Goal: Book appointment/travel/reservation

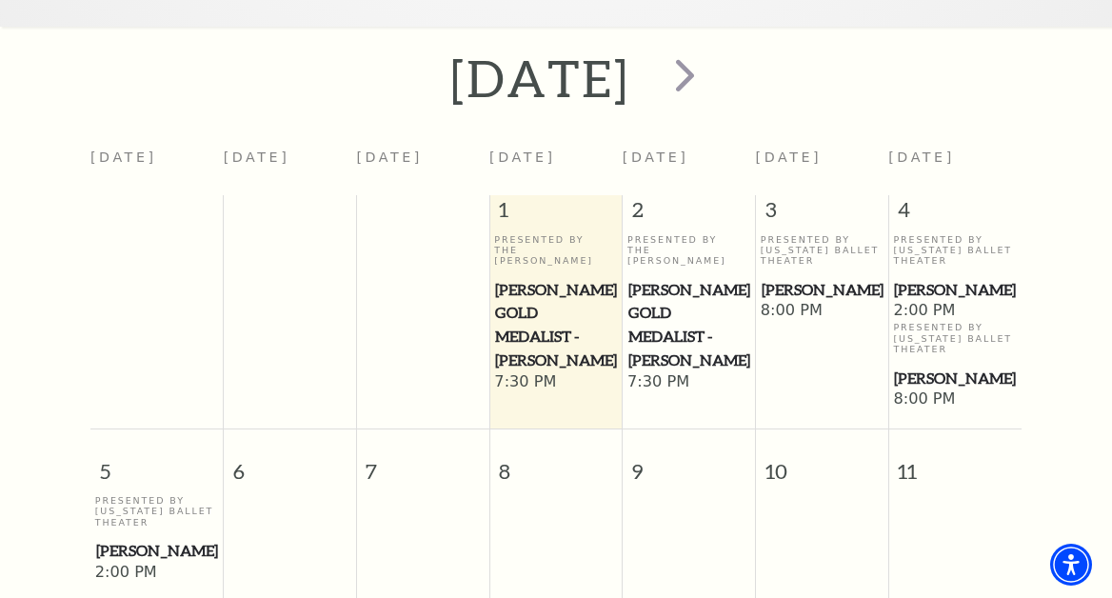
scroll to position [741, 0]
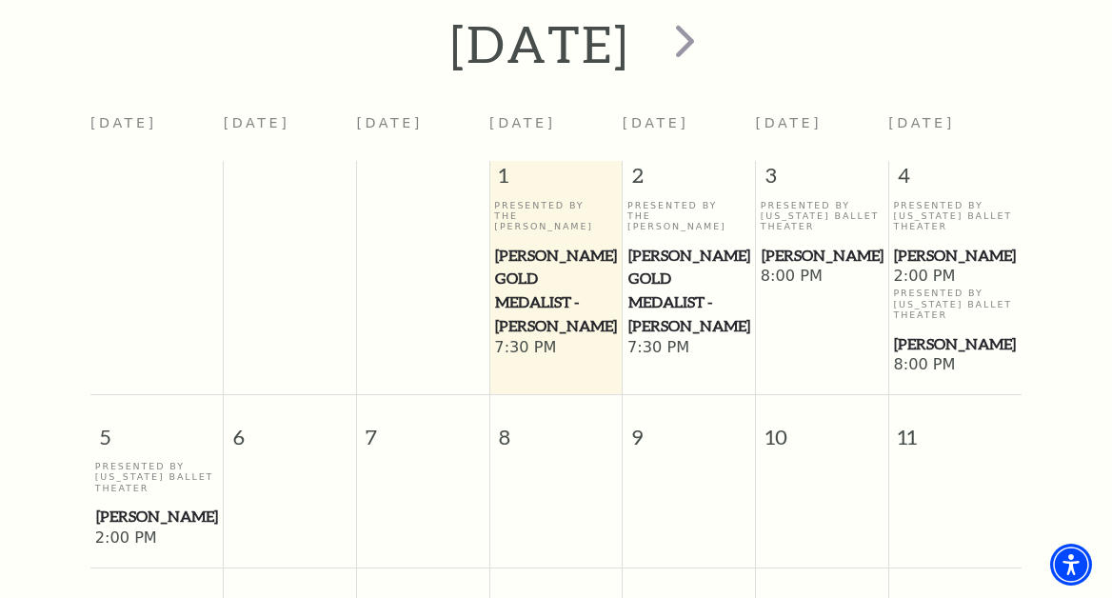
click at [826, 267] on span "[PERSON_NAME]" at bounding box center [821, 256] width 121 height 24
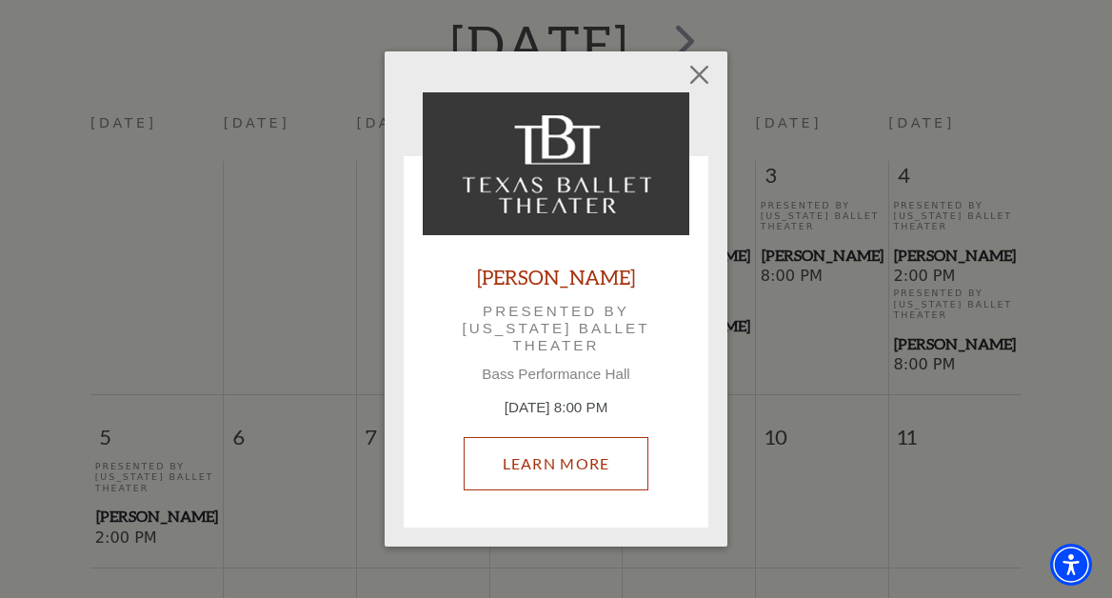
click at [583, 452] on link "Learn More" at bounding box center [557, 463] width 186 height 53
